Goal: Task Accomplishment & Management: Manage account settings

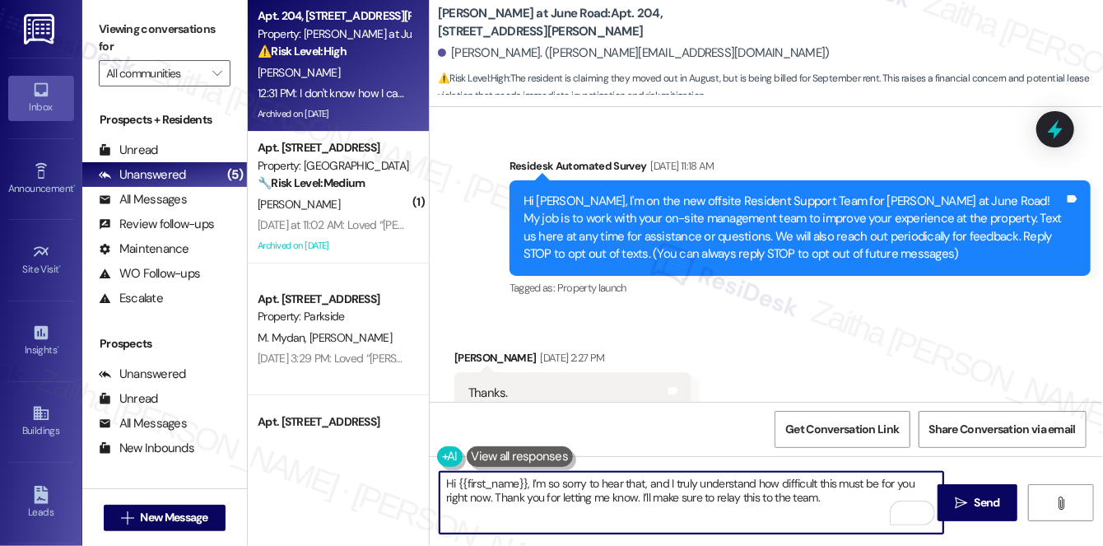
scroll to position [25921, 0]
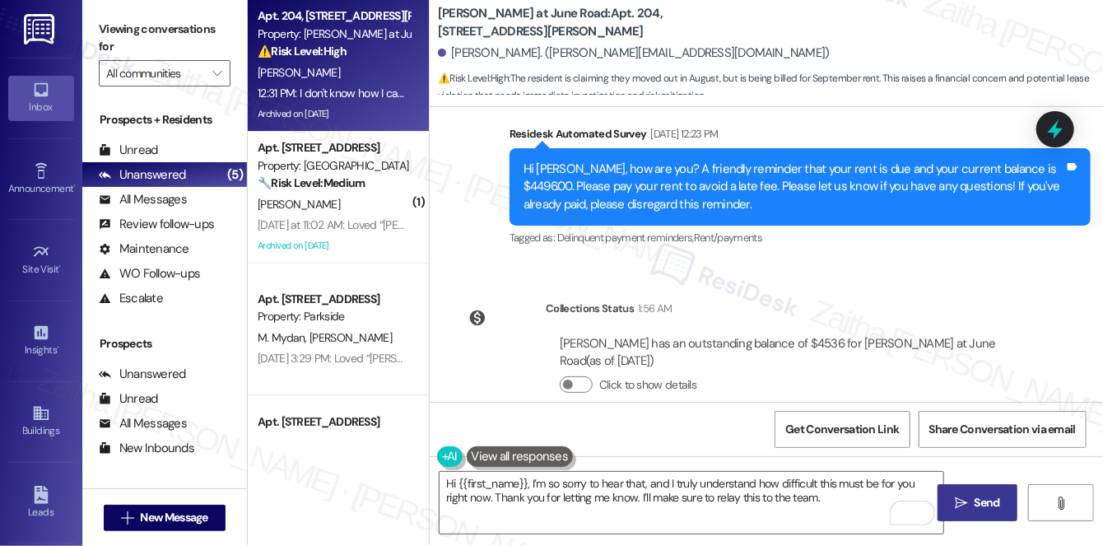
drag, startPoint x: 1008, startPoint y: 505, endPoint x: 994, endPoint y: 502, distance: 13.6
click at [1008, 505] on button " Send" at bounding box center [978, 502] width 80 height 37
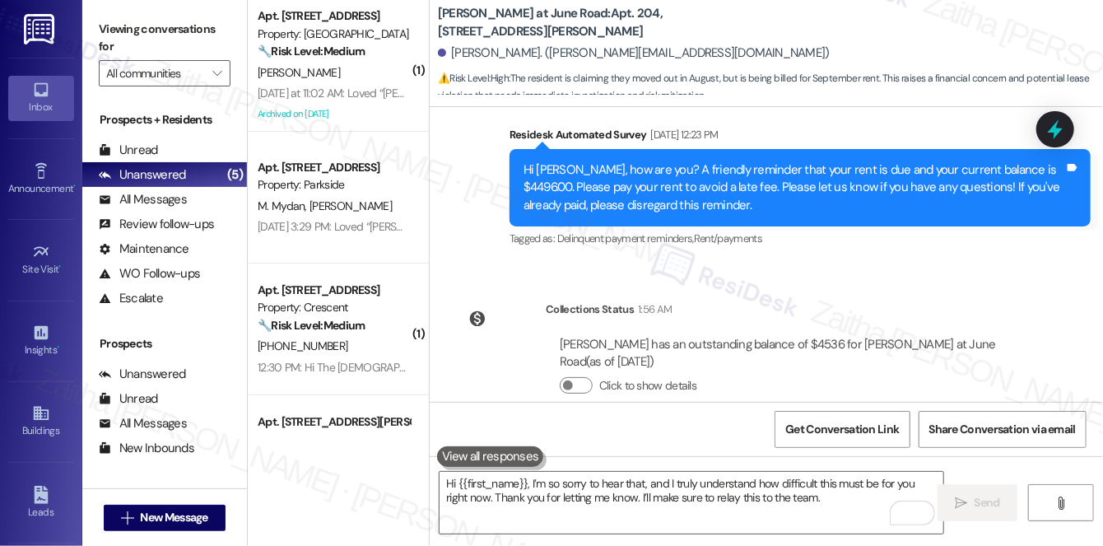
drag, startPoint x: 458, startPoint y: 337, endPoint x: 942, endPoint y: 363, distance: 484.7
copy div "I don't know how I can possibly pay that as I am still unemployed. Also, I move…"
click at [1071, 119] on div at bounding box center [1055, 128] width 49 height 47
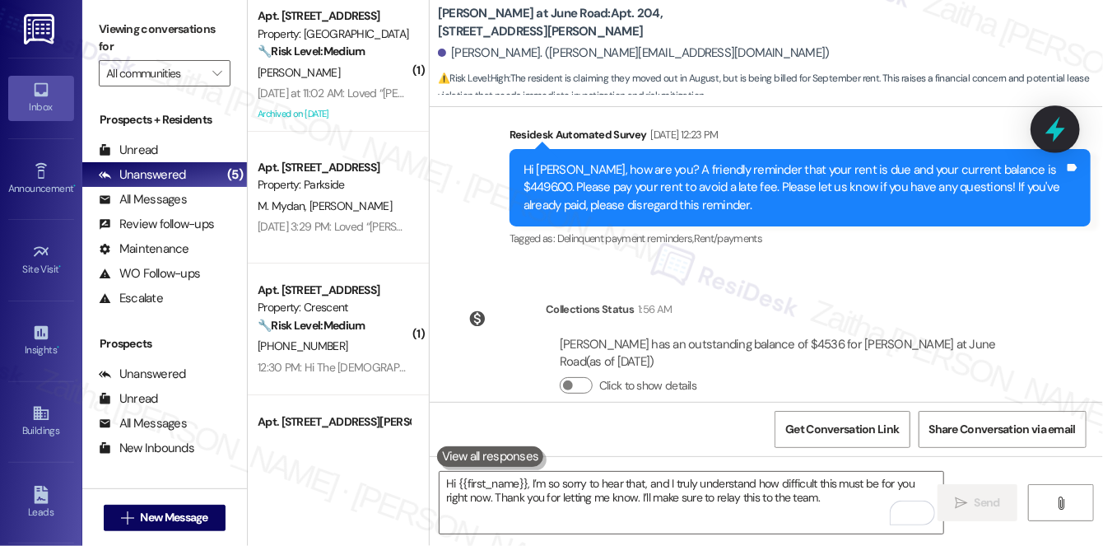
click at [1051, 132] on icon at bounding box center [1055, 130] width 20 height 26
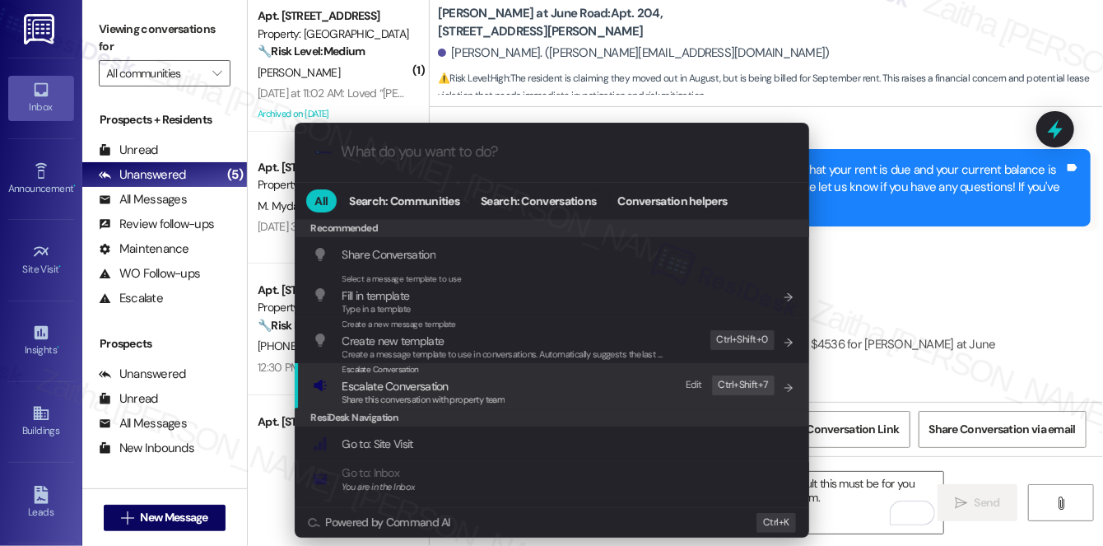
click at [375, 391] on span "Escalate Conversation" at bounding box center [395, 386] width 106 height 15
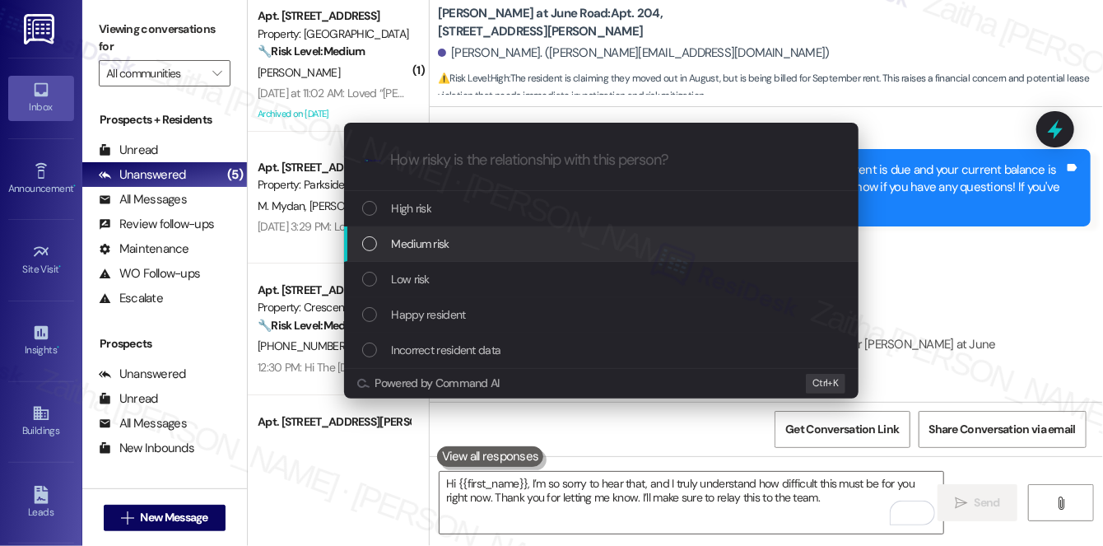
click at [442, 235] on span "Medium risk" at bounding box center [421, 244] width 58 height 18
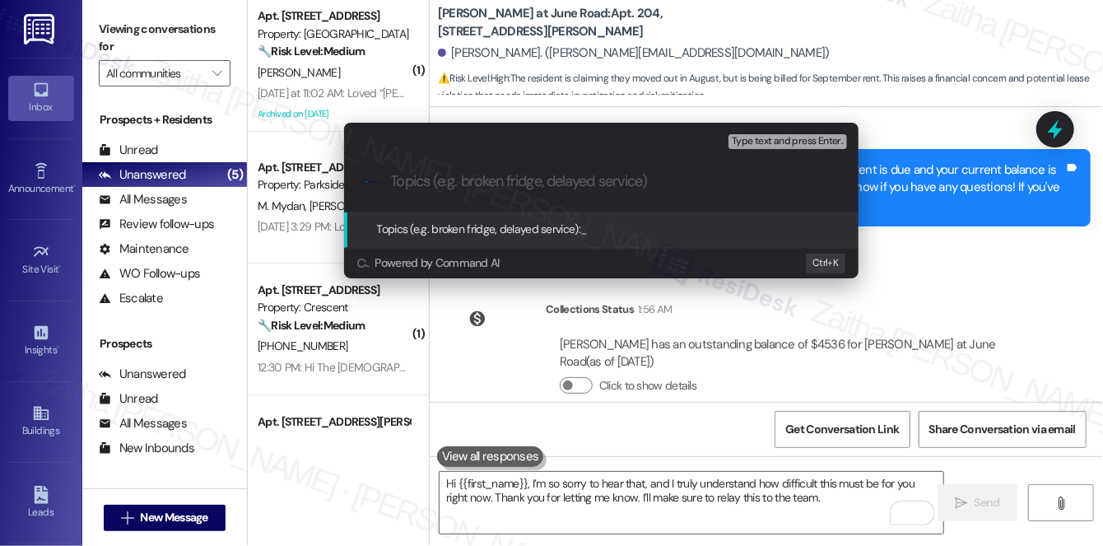
paste input "Unable to Pay Balance – Unemployed and Moved Out in August"
type input "Unable to Pay Balance – Unemployed and Moved Out in August"
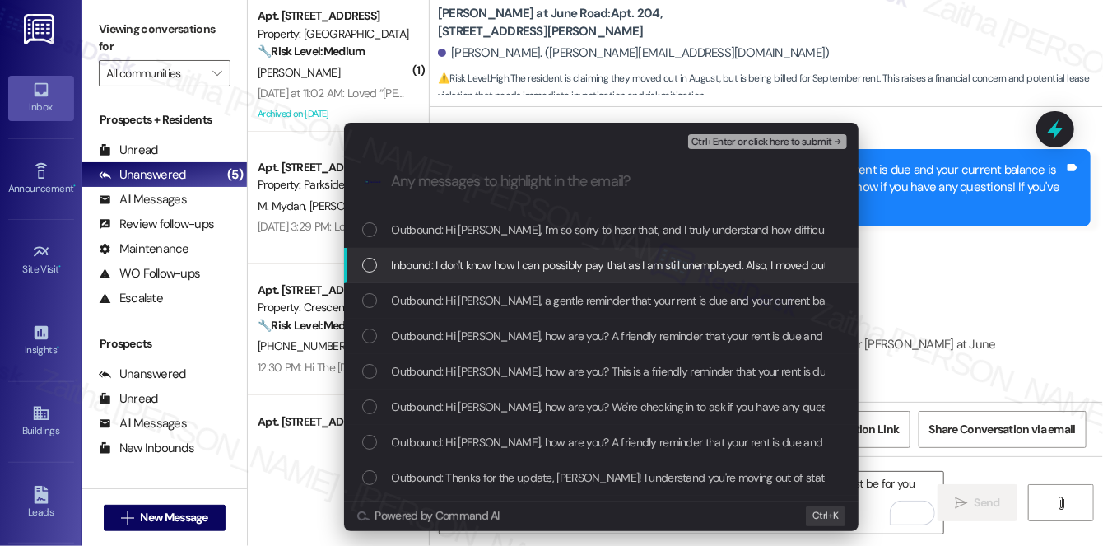
click at [530, 262] on span "Inbound: I don't know how I can possibly pay that as I am still unemployed. Als…" at bounding box center [634, 265] width 484 height 18
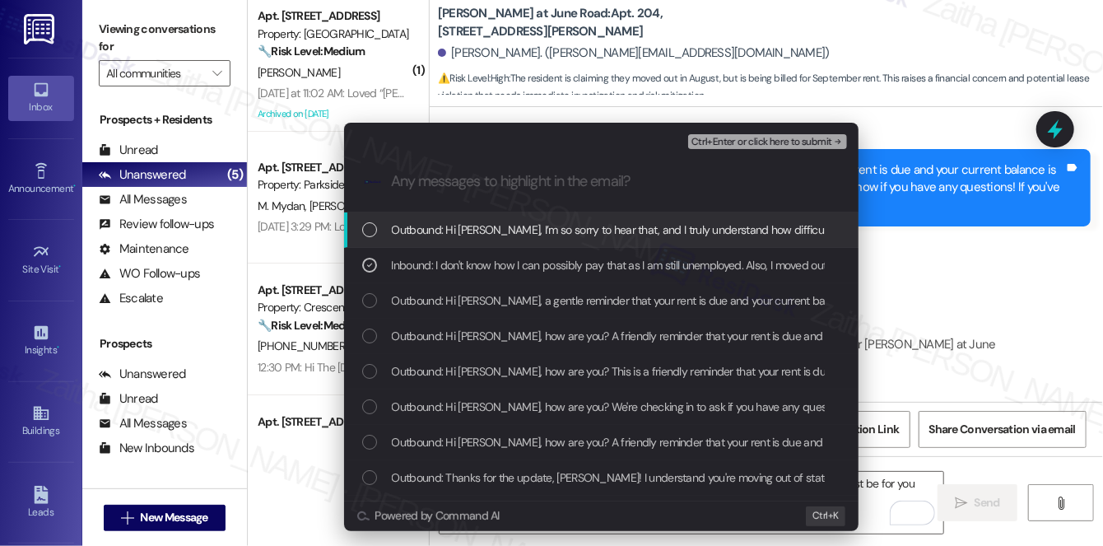
click at [752, 140] on span "Ctrl+Enter or click here to submit" at bounding box center [761, 143] width 141 height 12
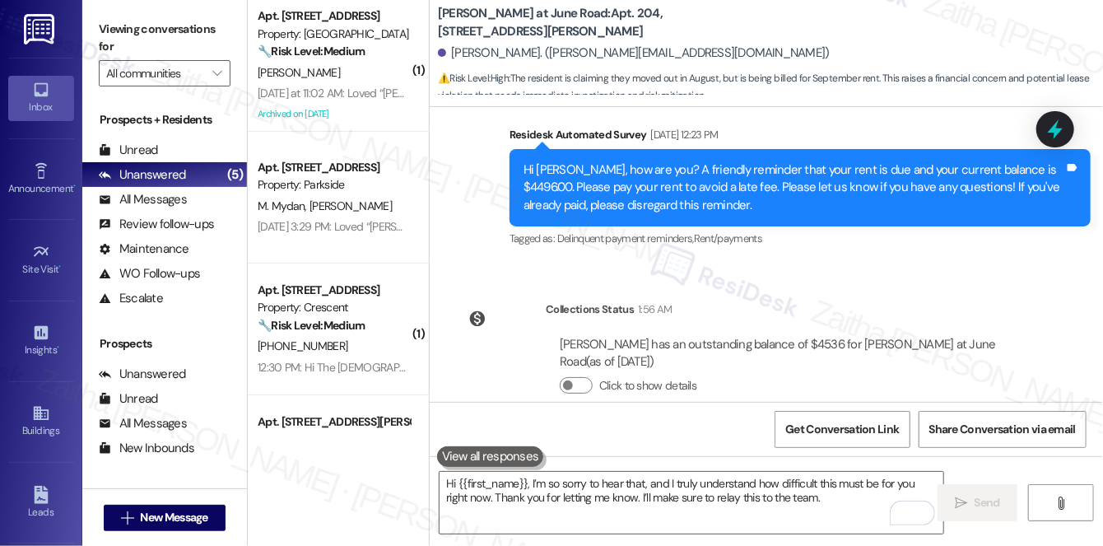
scroll to position [26053, 0]
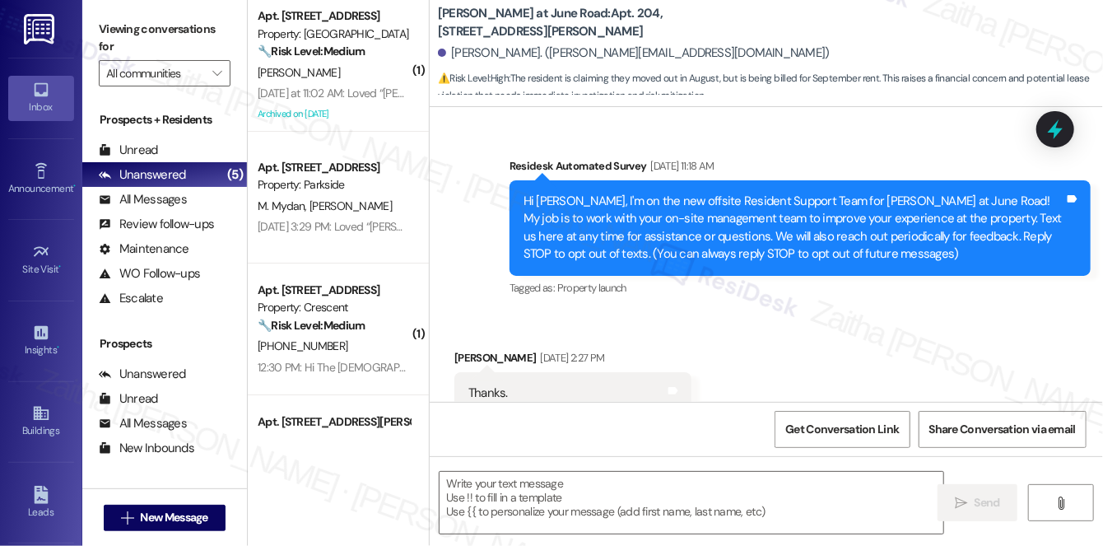
type textarea "Fetching suggested responses. Please feel free to read through the conversation…"
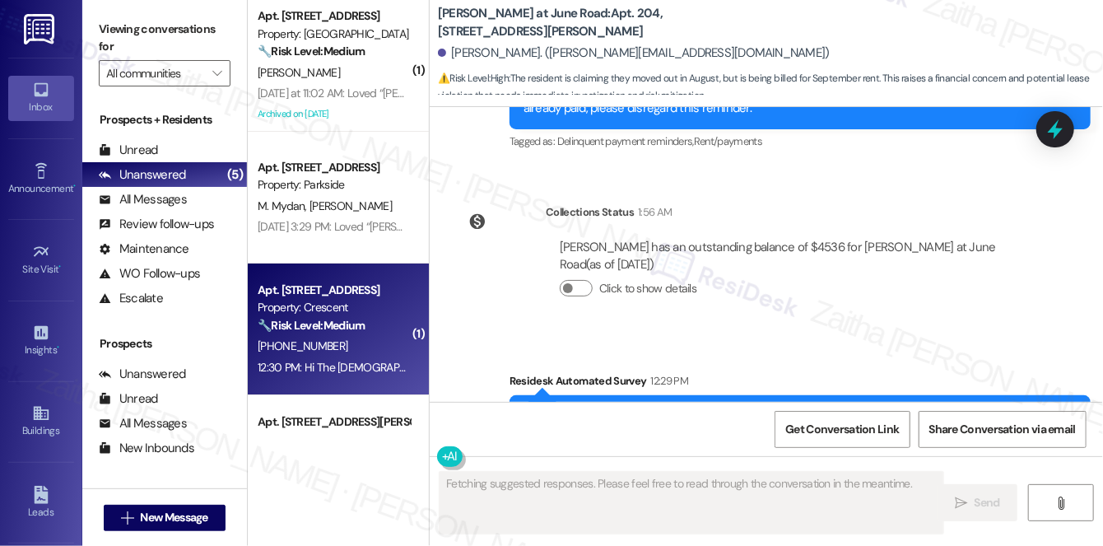
scroll to position [25920, 0]
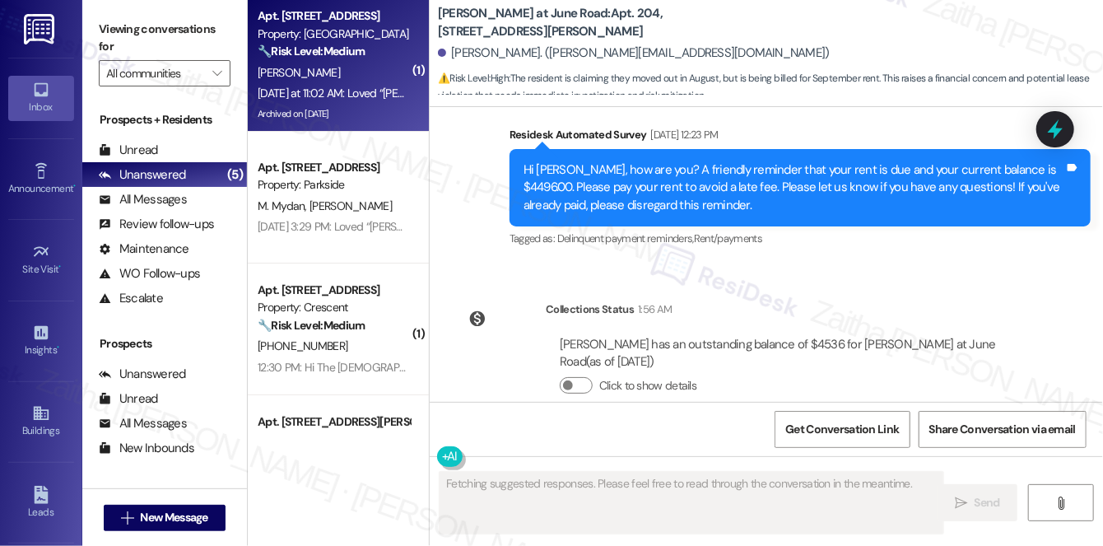
click at [355, 81] on div "[PERSON_NAME]" at bounding box center [334, 73] width 156 height 21
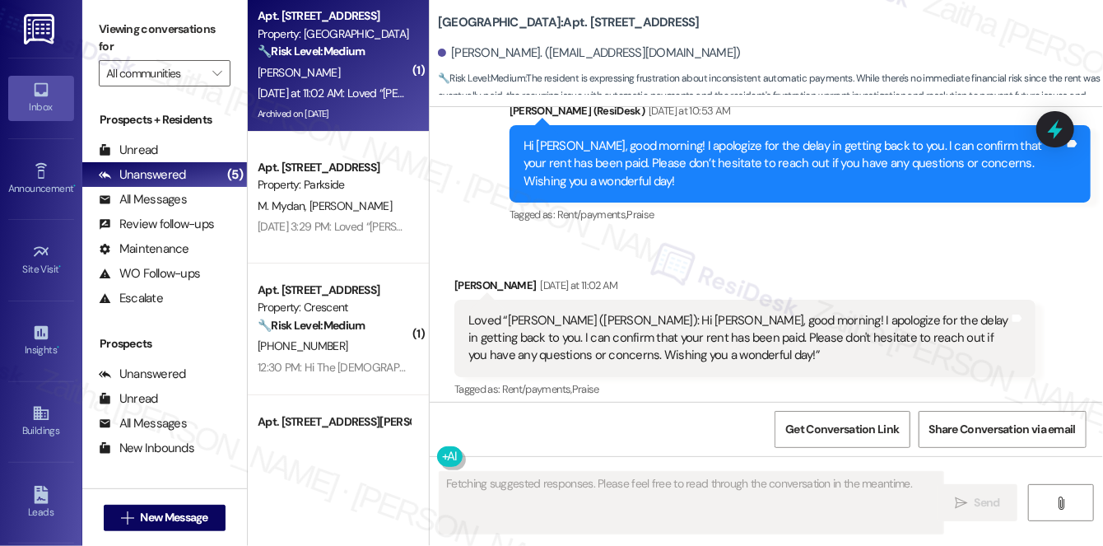
scroll to position [5917, 0]
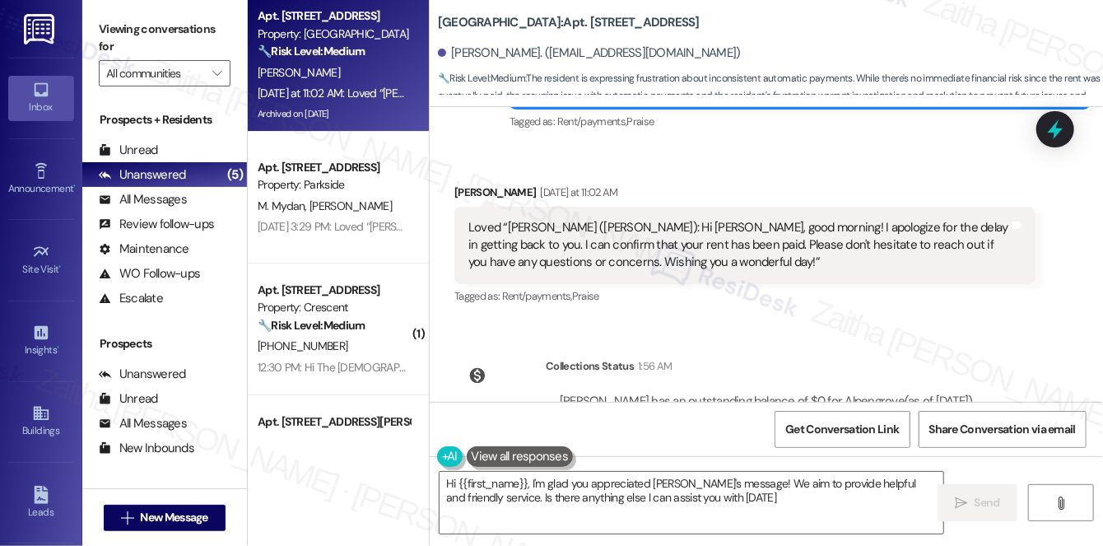
type textarea "Hi {{first_name}}, I'm glad you appreciated [PERSON_NAME]'s message! We aim to …"
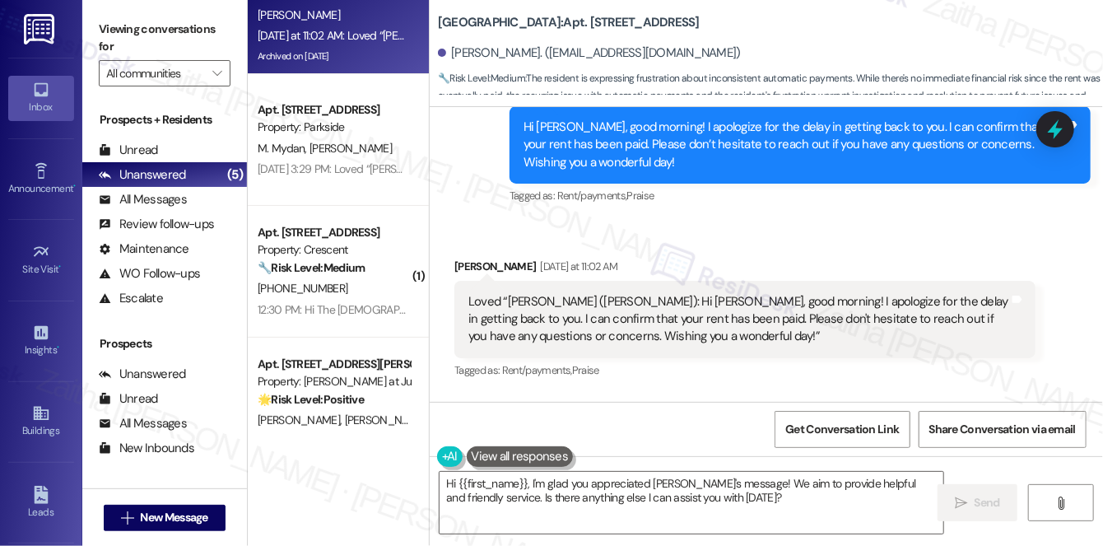
scroll to position [224, 0]
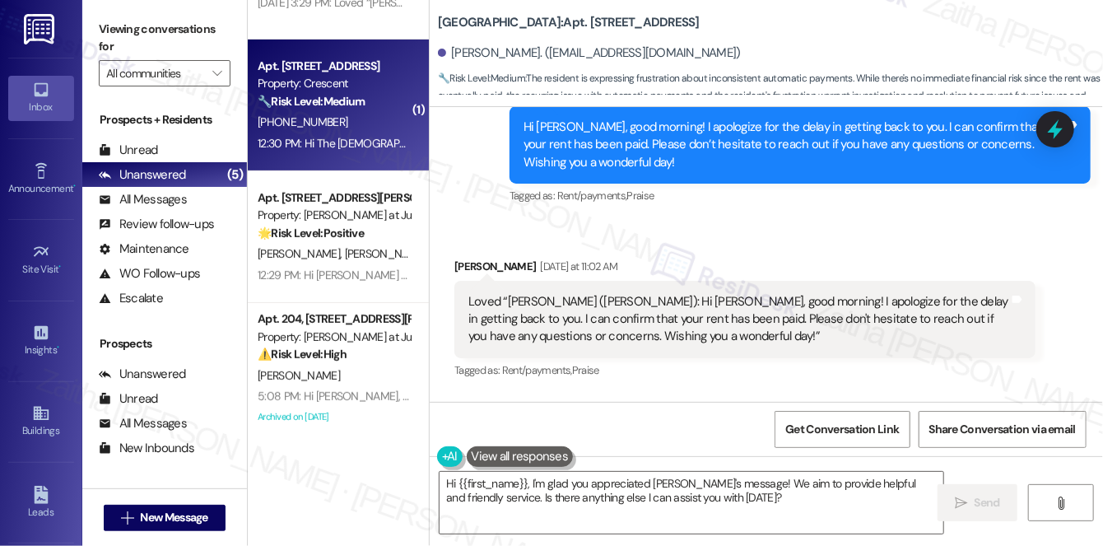
click at [351, 119] on div "[PHONE_NUMBER]" at bounding box center [334, 122] width 156 height 21
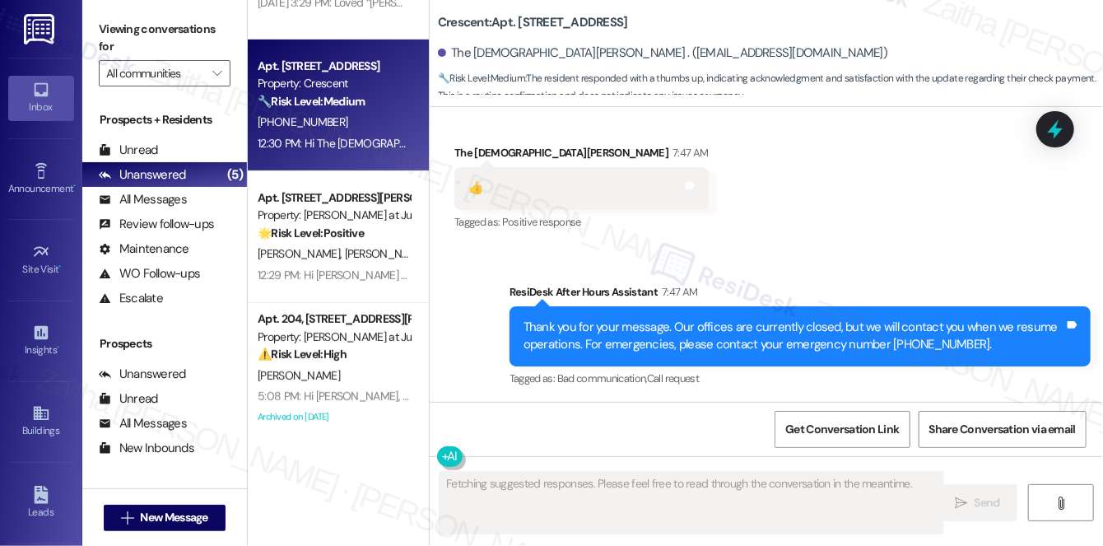
scroll to position [4087, 0]
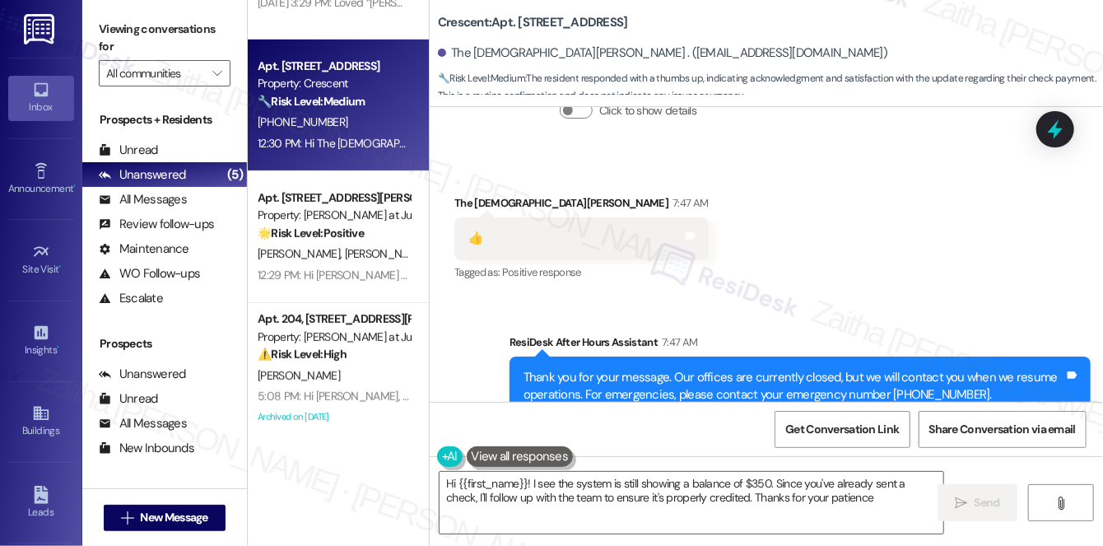
type textarea "Hi {{first_name}}! I see the system is still showing a balance of $350. Since y…"
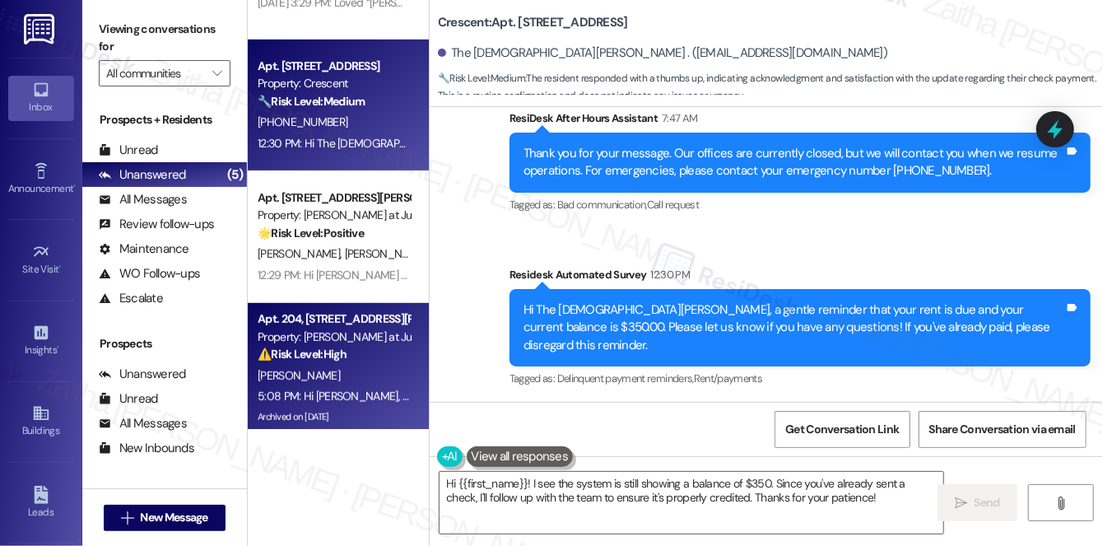
scroll to position [230, 0]
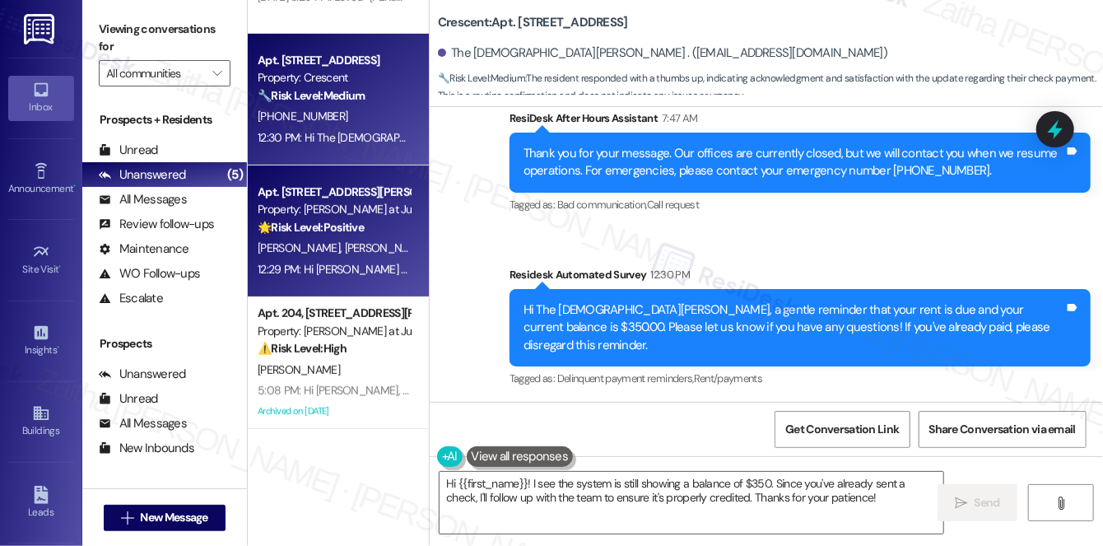
click at [390, 230] on div "🌟 Risk Level: Positive The resident responded with a thumbs up, indicating that…" at bounding box center [334, 227] width 152 height 17
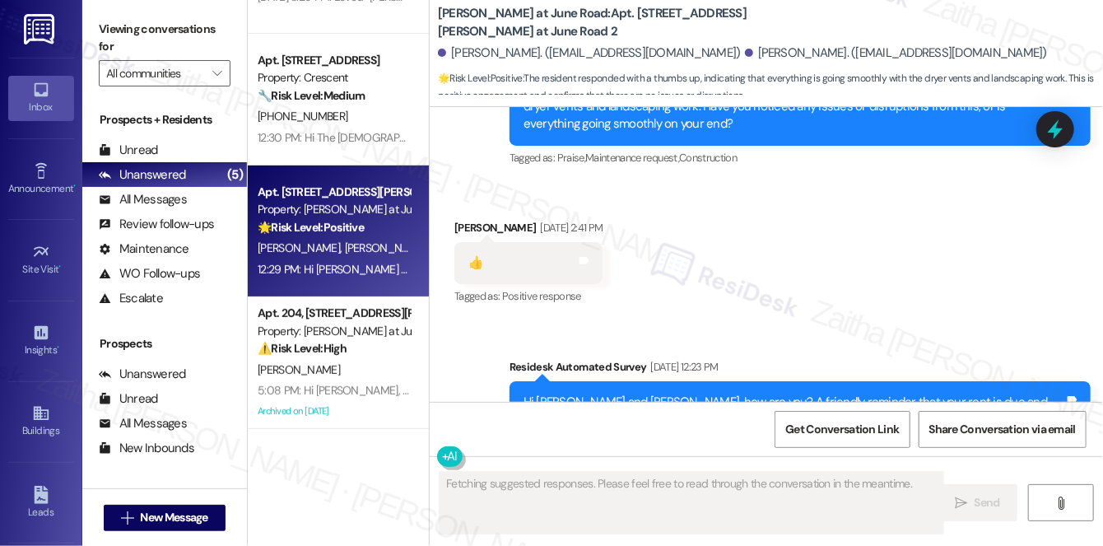
scroll to position [13190, 0]
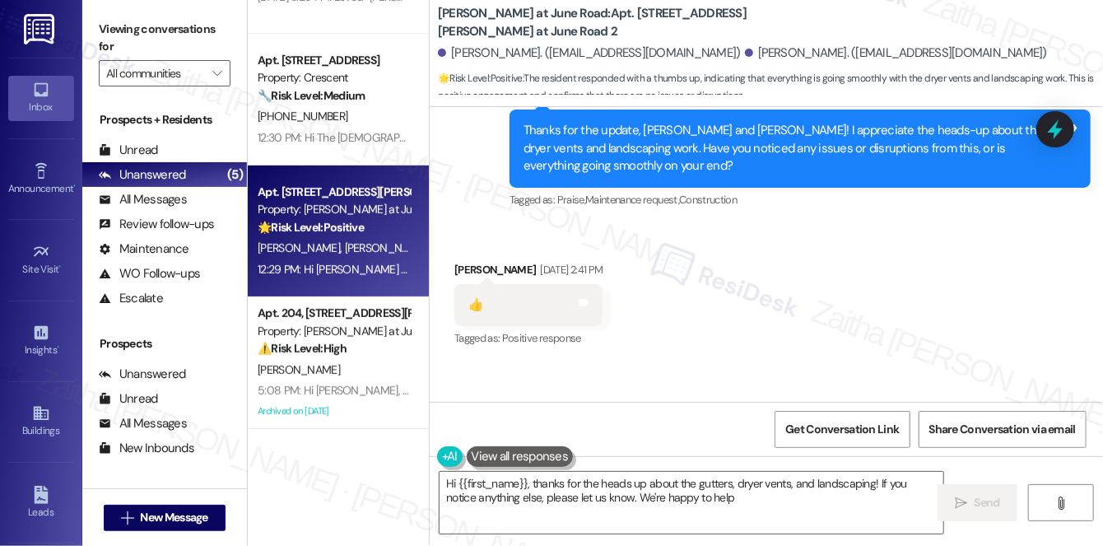
type textarea "Hi {{first_name}}, thanks for the heads up about the gutters, dryer vents, and …"
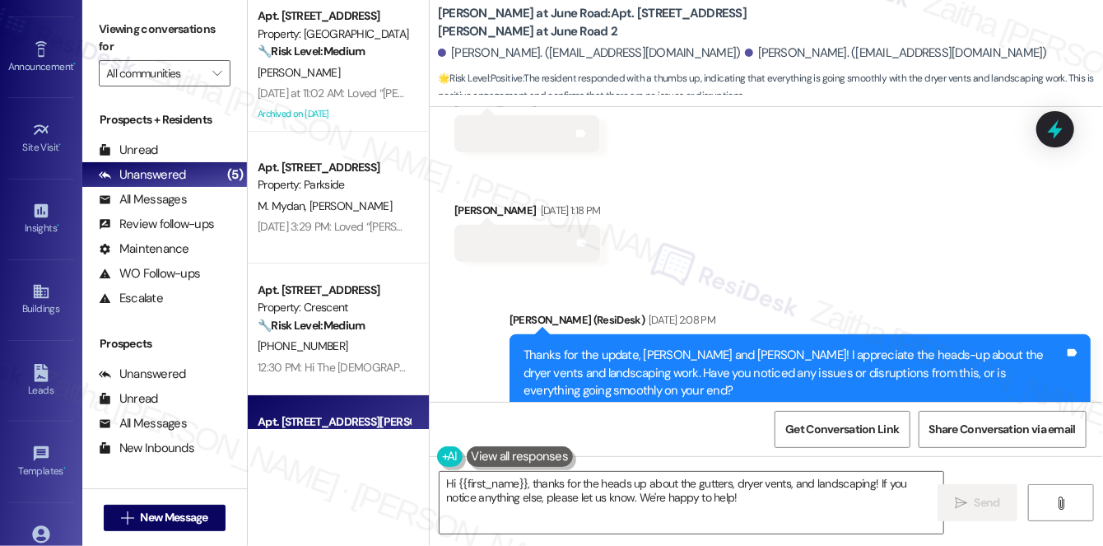
scroll to position [233, 0]
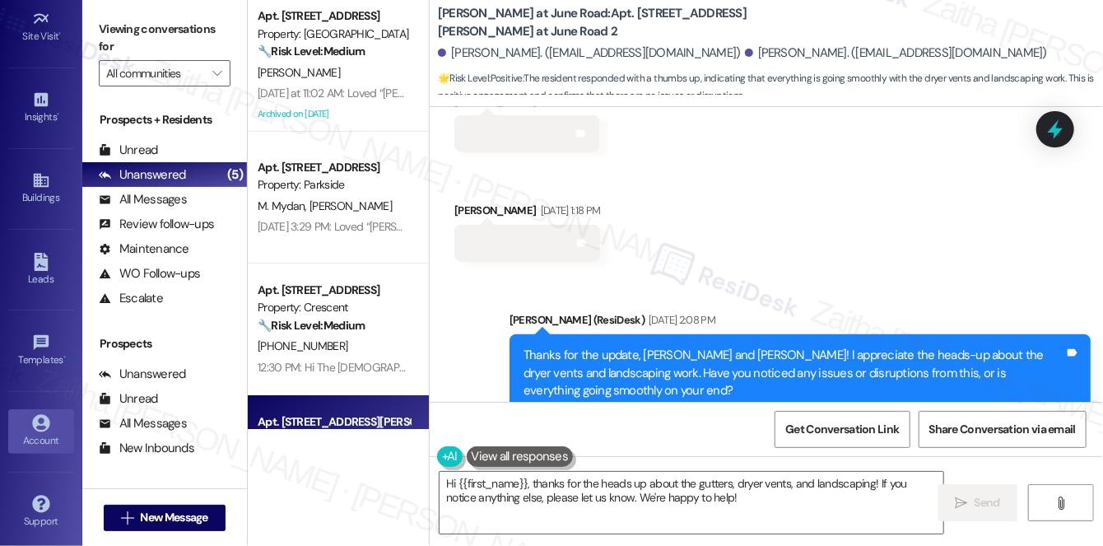
click at [41, 422] on icon at bounding box center [41, 423] width 18 height 18
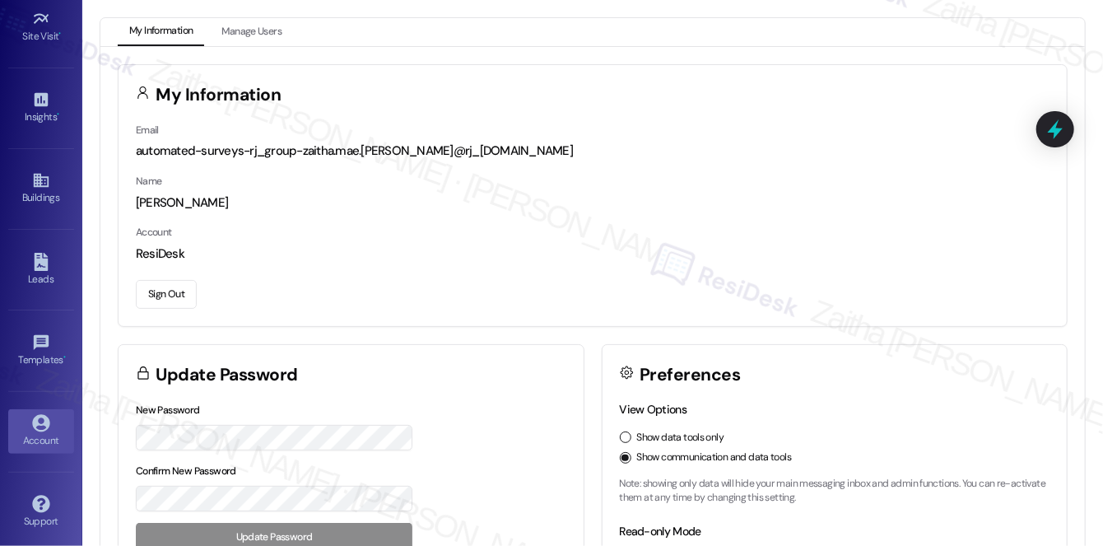
click at [166, 296] on button "Sign Out" at bounding box center [166, 294] width 61 height 29
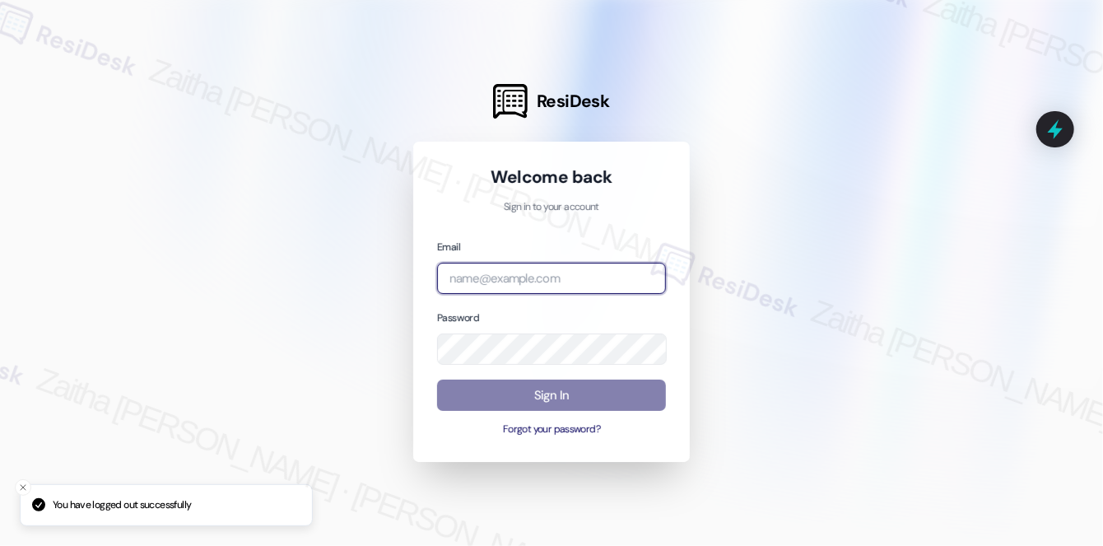
click at [514, 267] on input "email" at bounding box center [551, 279] width 229 height 32
type input "b"
click at [0, 545] on com-1password-button at bounding box center [0, 546] width 0 height 0
click at [491, 272] on input "bric" at bounding box center [551, 279] width 229 height 32
click at [0, 545] on com-1password-button at bounding box center [0, 546] width 0 height 0
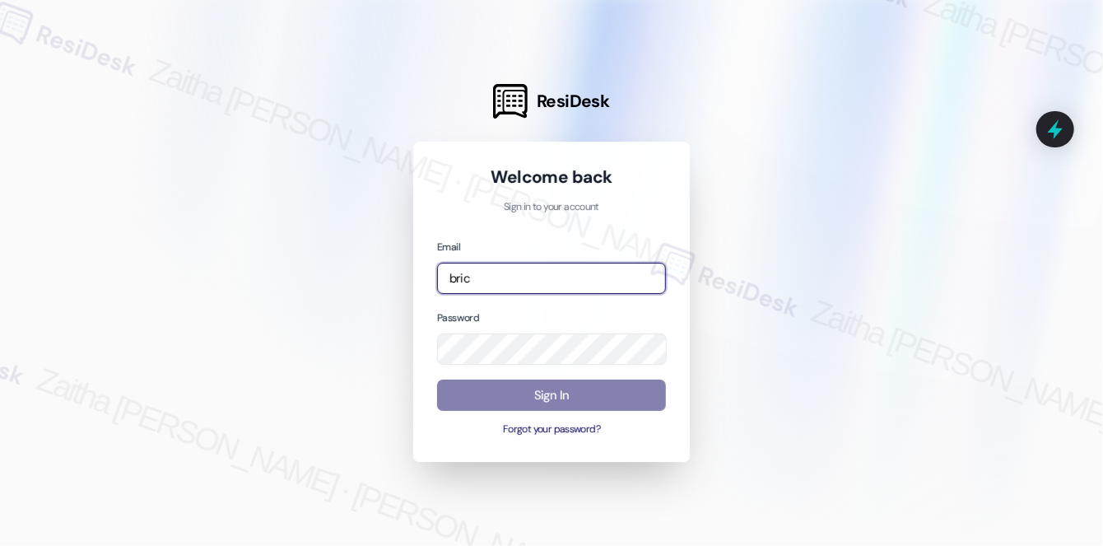
click at [482, 278] on input "bric" at bounding box center [551, 279] width 229 height 32
type input "[EMAIL_ADDRESS][PERSON_NAME][DOMAIN_NAME]"
